Goal: Transaction & Acquisition: Purchase product/service

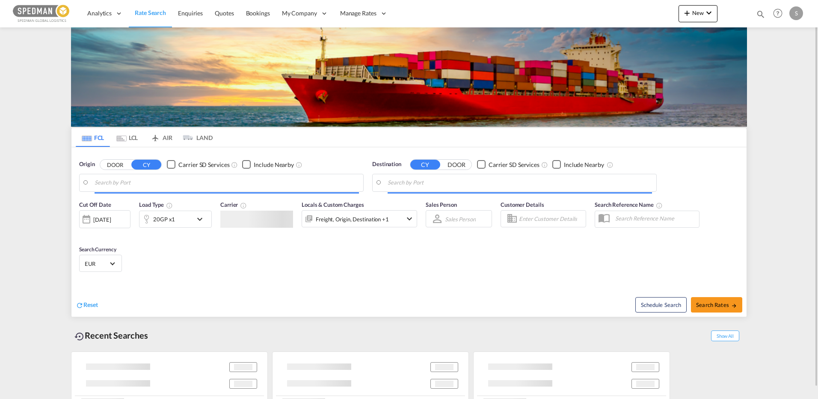
click at [209, 183] on input "Search by Port" at bounding box center [227, 182] width 264 height 13
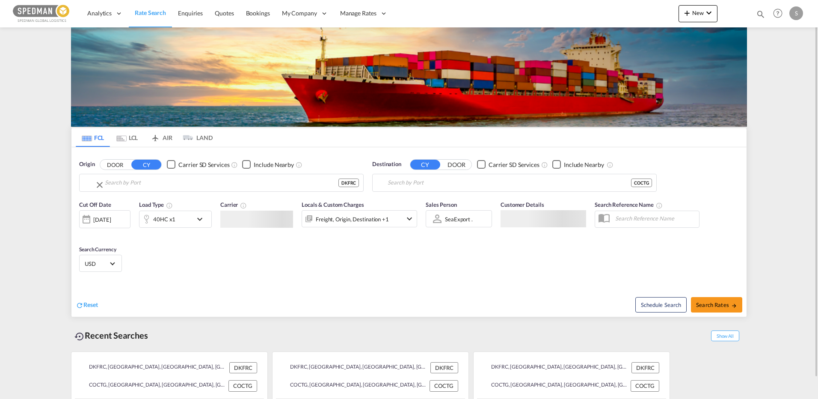
type input "[GEOGRAPHIC_DATA], DKFRC"
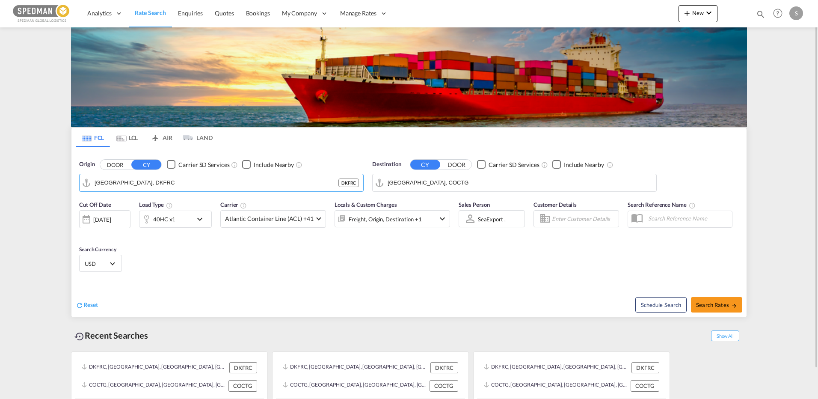
click at [541, 187] on input "[GEOGRAPHIC_DATA], COCTG" at bounding box center [519, 182] width 264 height 13
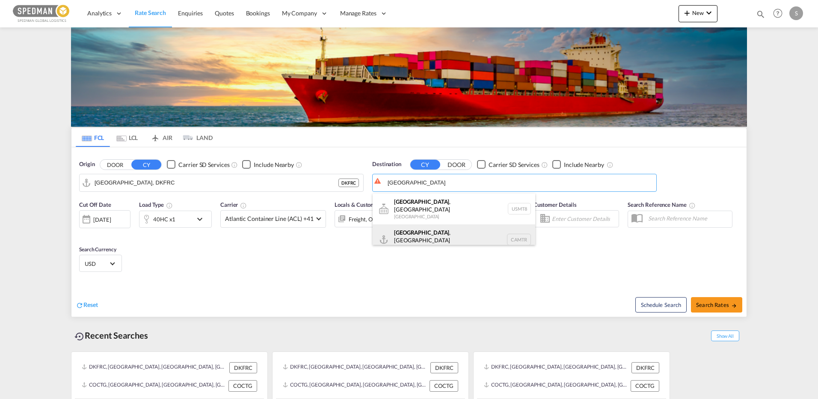
click at [429, 230] on div "[GEOGRAPHIC_DATA] , [GEOGRAPHIC_DATA] [GEOGRAPHIC_DATA] CAMTR" at bounding box center [453, 239] width 163 height 31
type input "[GEOGRAPHIC_DATA], [GEOGRAPHIC_DATA], CAMTR"
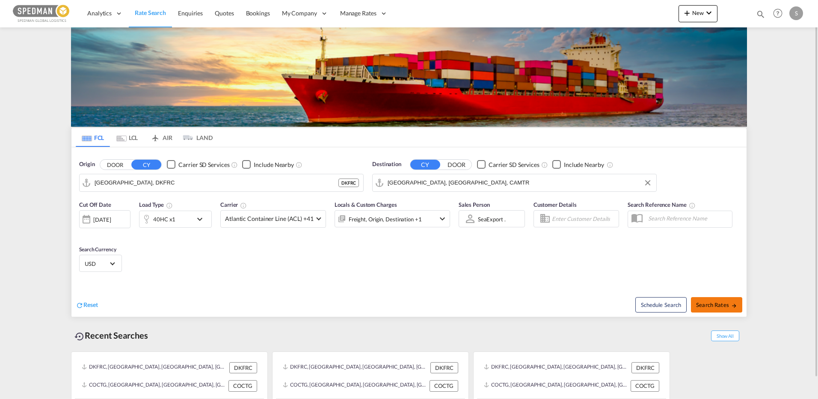
click at [724, 307] on span "Search Rates" at bounding box center [716, 304] width 41 height 7
type input "DKFRC to CAMTR / [DATE]"
